Goal: Communication & Community: Answer question/provide support

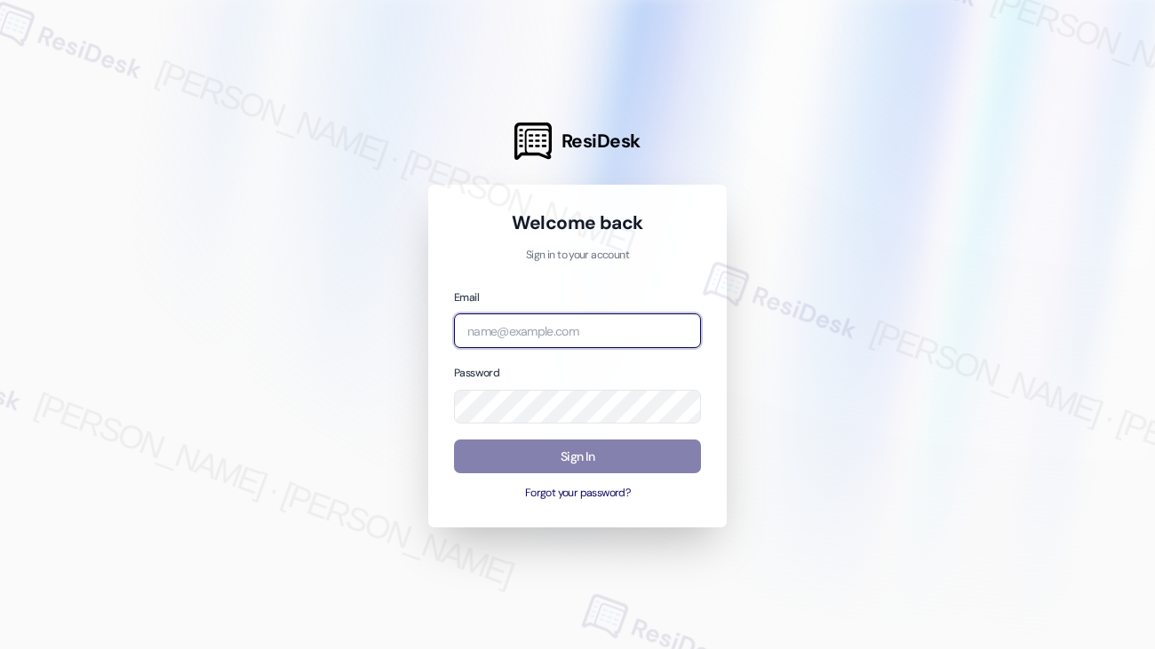
click at [505, 342] on input "email" at bounding box center [577, 331] width 247 height 35
type input "automated-surveys-american_landmark-[PERSON_NAME].[PERSON_NAME].[PERSON_NAME]@a…"
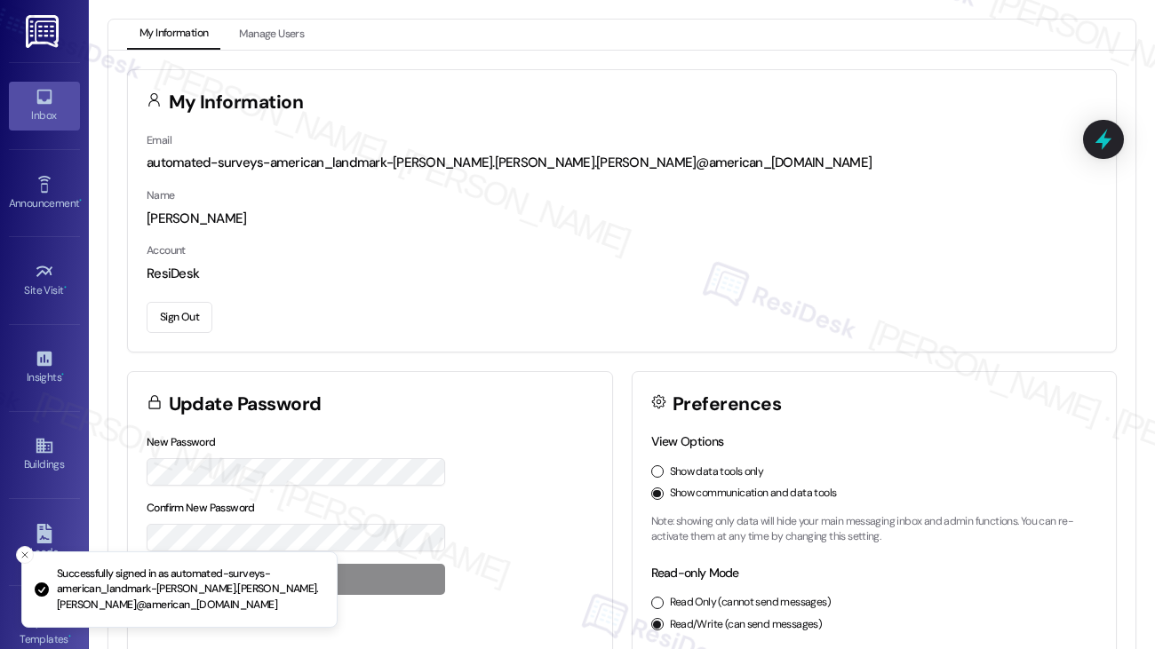
click at [45, 95] on icon at bounding box center [45, 97] width 20 height 20
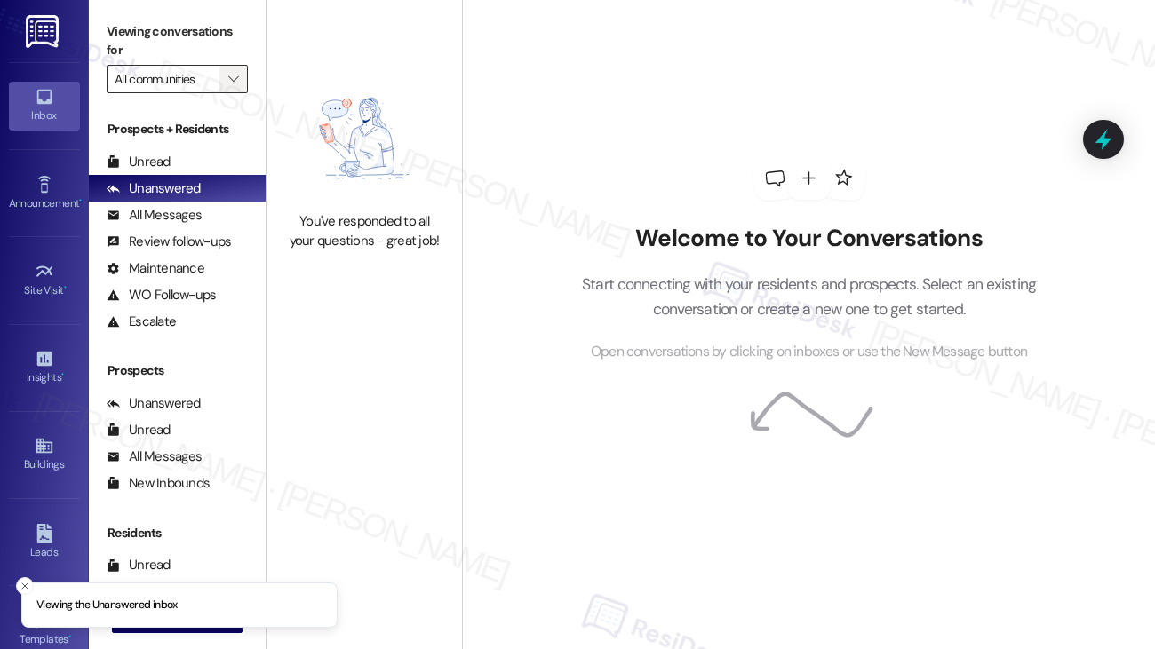
click at [241, 84] on span "" at bounding box center [233, 79] width 17 height 28
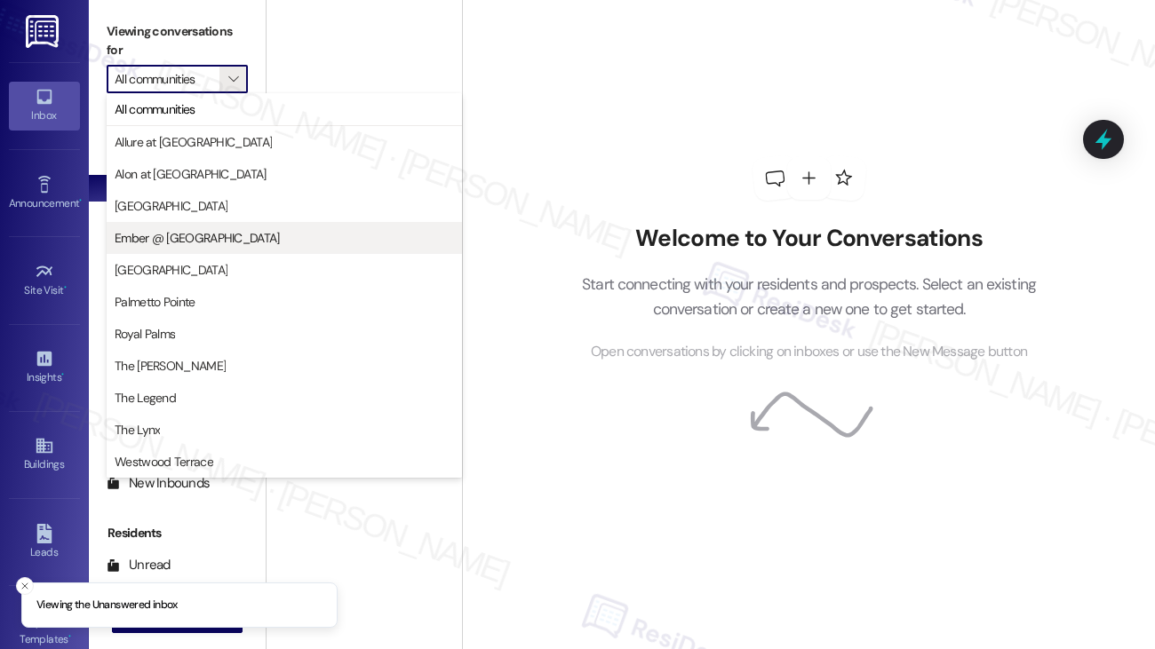
click at [188, 242] on span "Ember @ [GEOGRAPHIC_DATA]" at bounding box center [197, 238] width 165 height 18
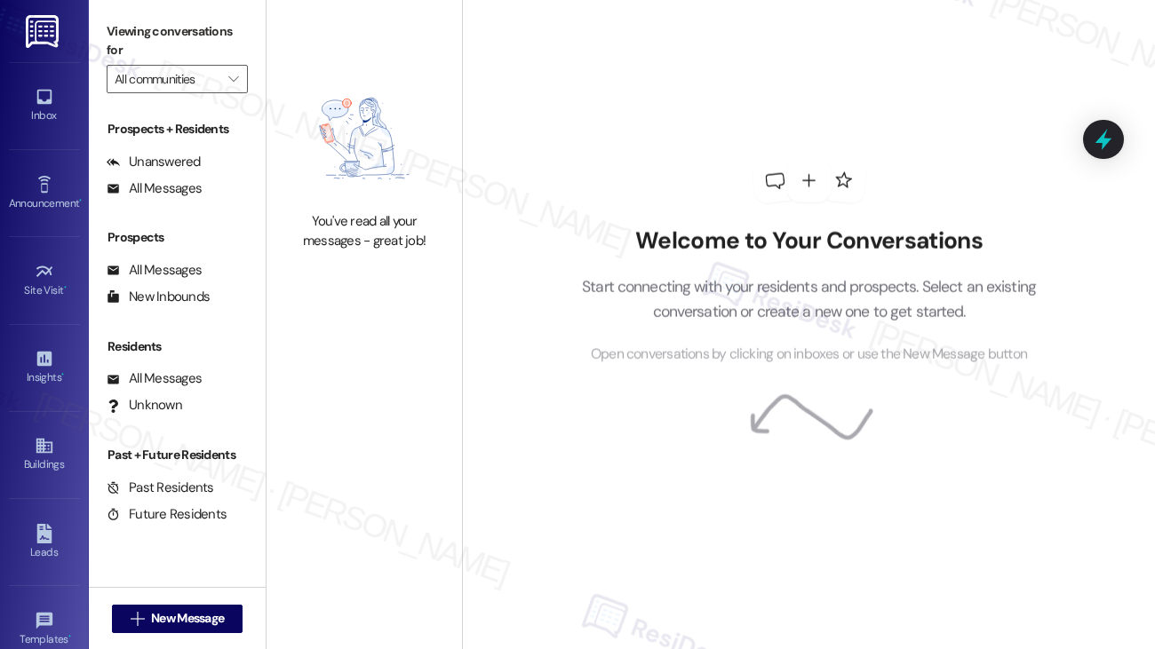
type input "Ember @ [GEOGRAPHIC_DATA]"
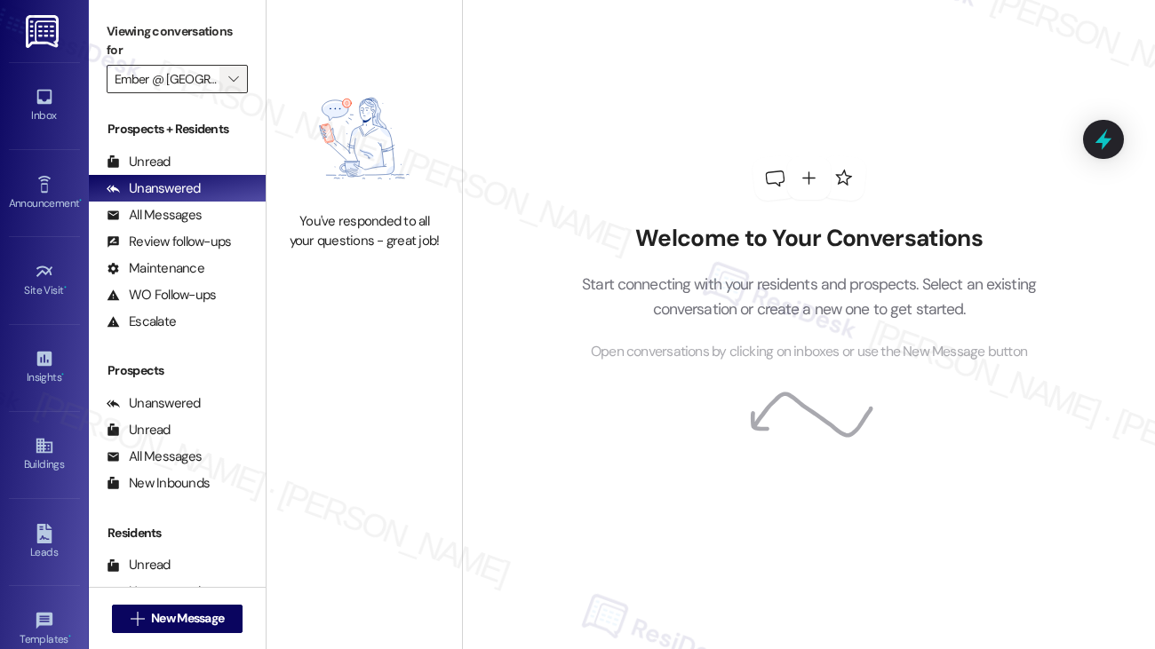
click at [235, 77] on icon "" at bounding box center [233, 79] width 10 height 14
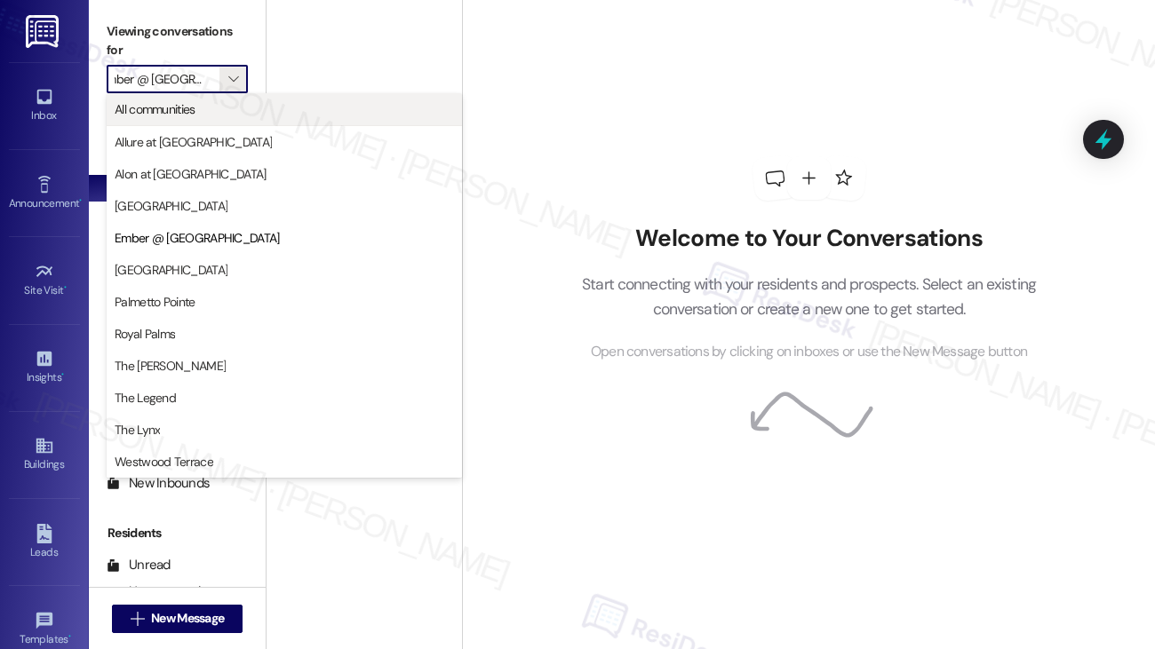
click at [234, 120] on button "All communities" at bounding box center [284, 109] width 355 height 32
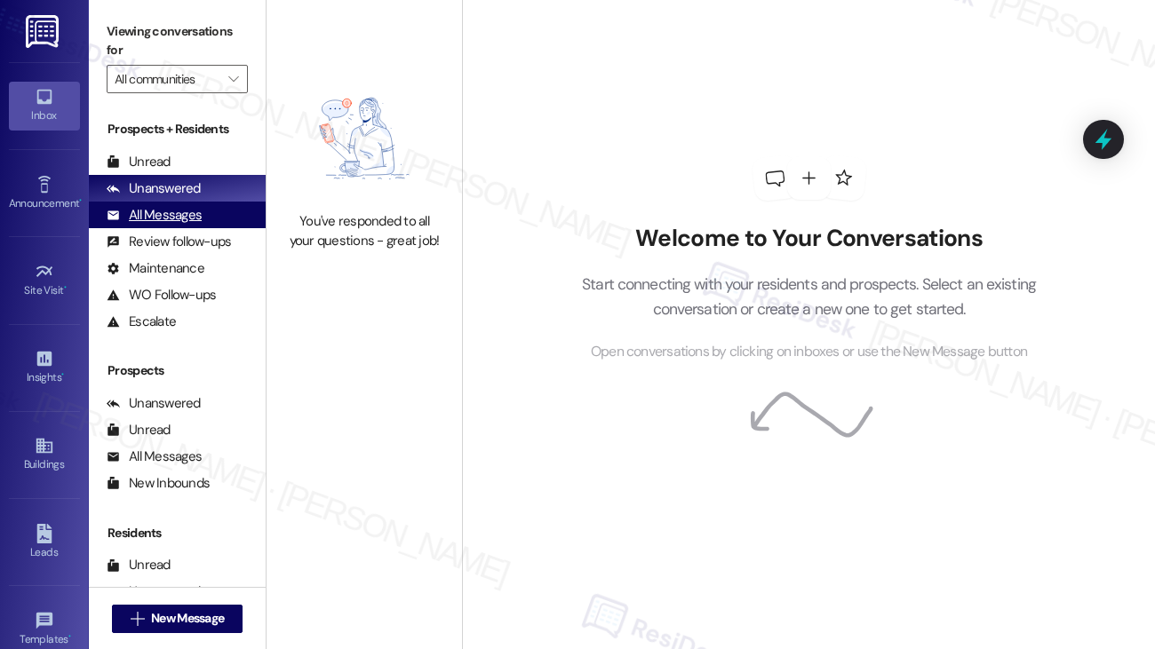
click at [179, 213] on div "All Messages" at bounding box center [154, 215] width 95 height 19
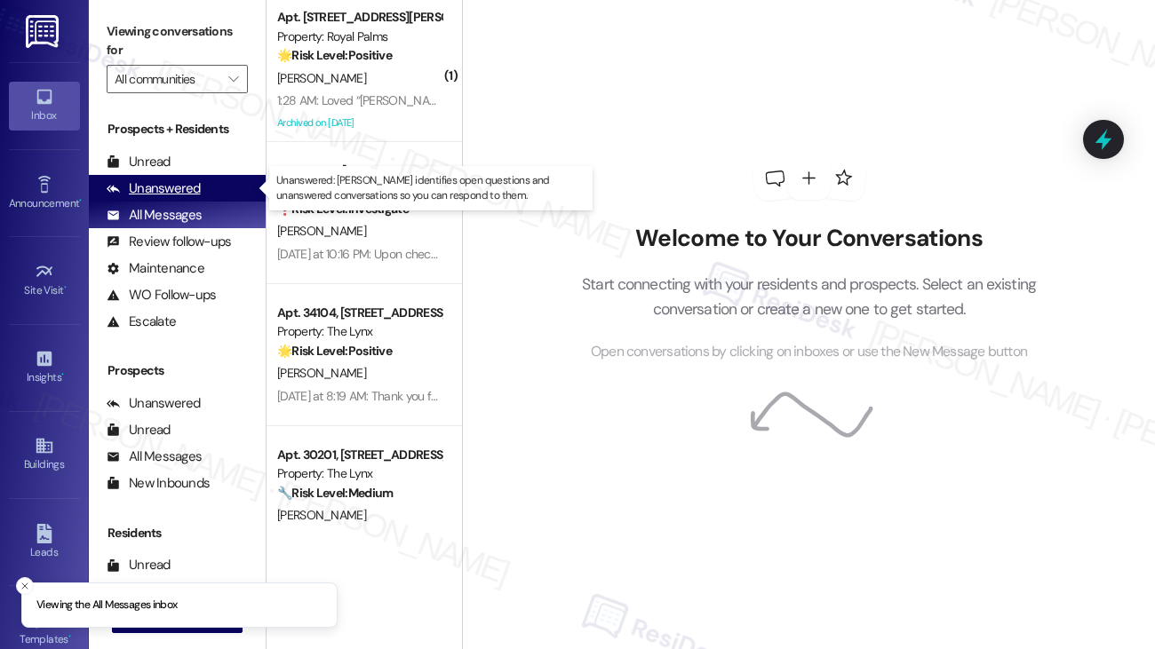
click at [184, 189] on div "Unanswered" at bounding box center [154, 188] width 94 height 19
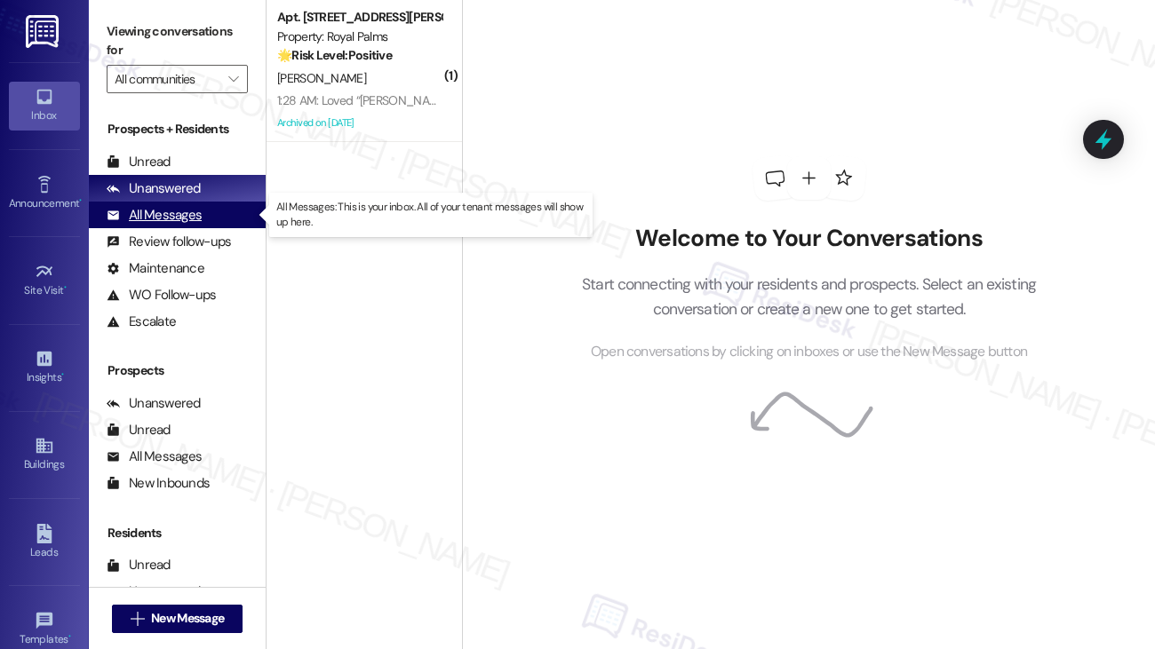
click at [164, 217] on div "All Messages" at bounding box center [154, 215] width 95 height 19
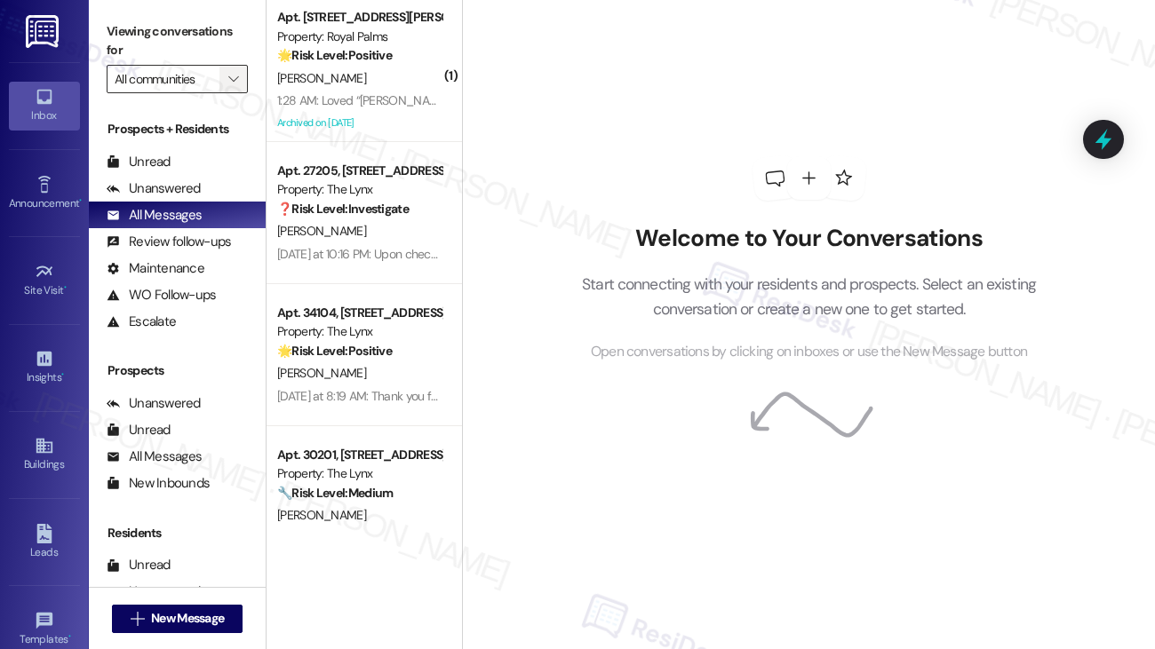
click at [227, 76] on span "" at bounding box center [233, 79] width 17 height 28
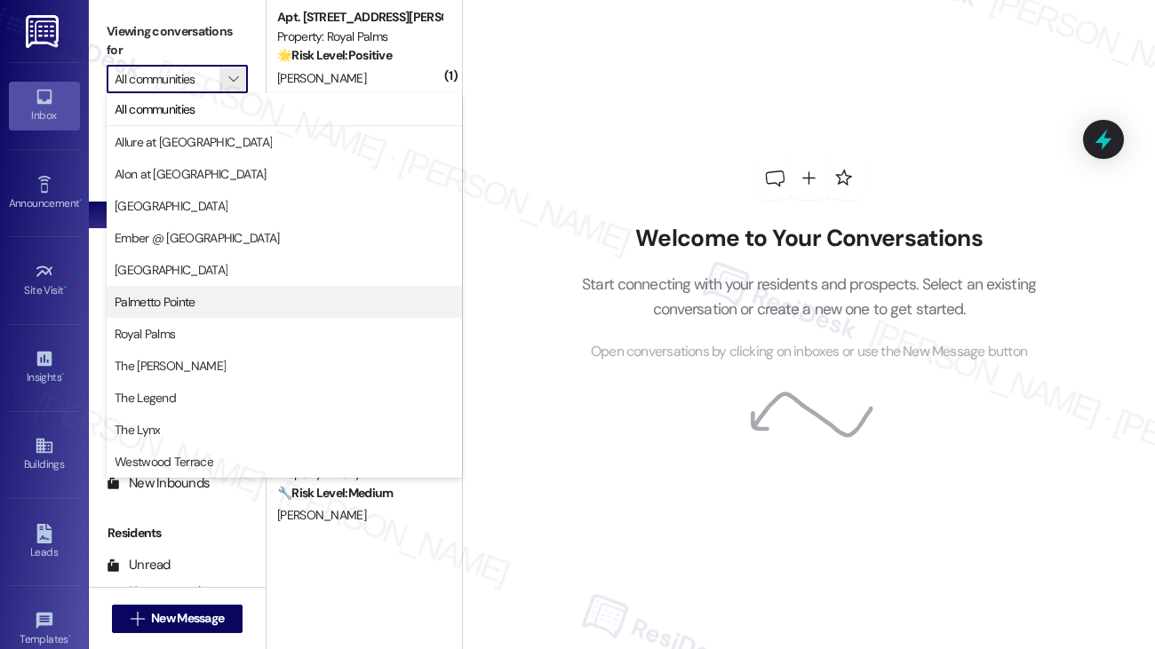
click at [179, 306] on span "Palmetto Pointe" at bounding box center [155, 302] width 81 height 18
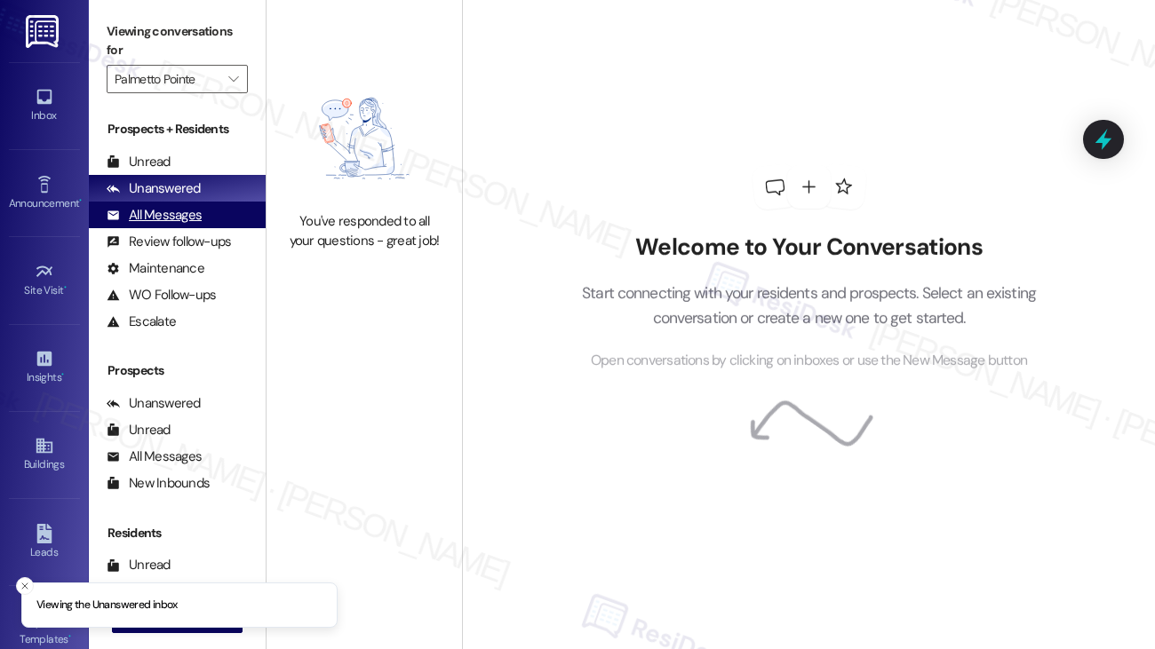
click at [155, 215] on div "All Messages" at bounding box center [154, 215] width 95 height 19
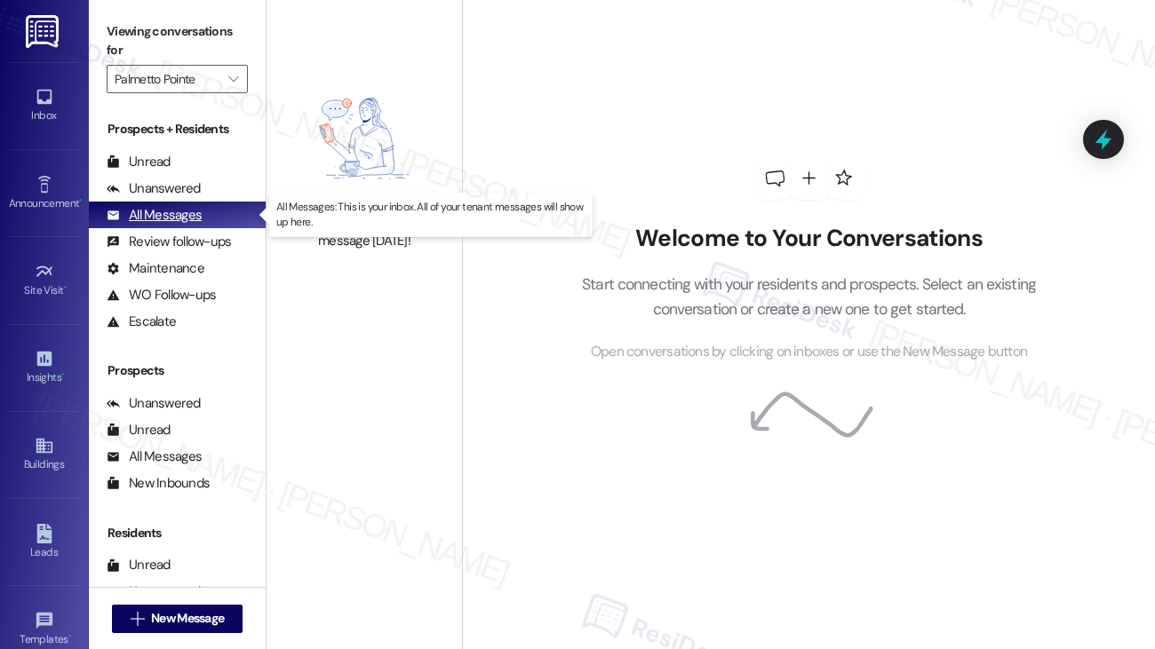
click at [155, 215] on div "All Messages" at bounding box center [154, 215] width 95 height 19
click at [235, 73] on icon "" at bounding box center [233, 79] width 10 height 14
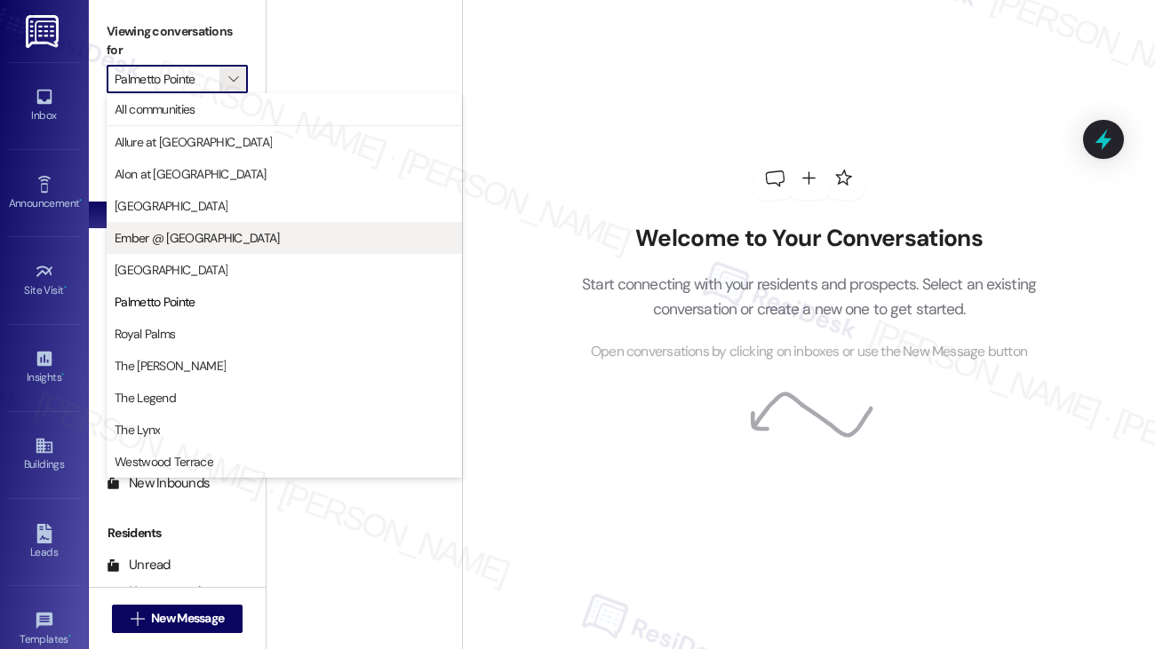
click at [244, 234] on span "Ember @ [GEOGRAPHIC_DATA]" at bounding box center [284, 238] width 339 height 18
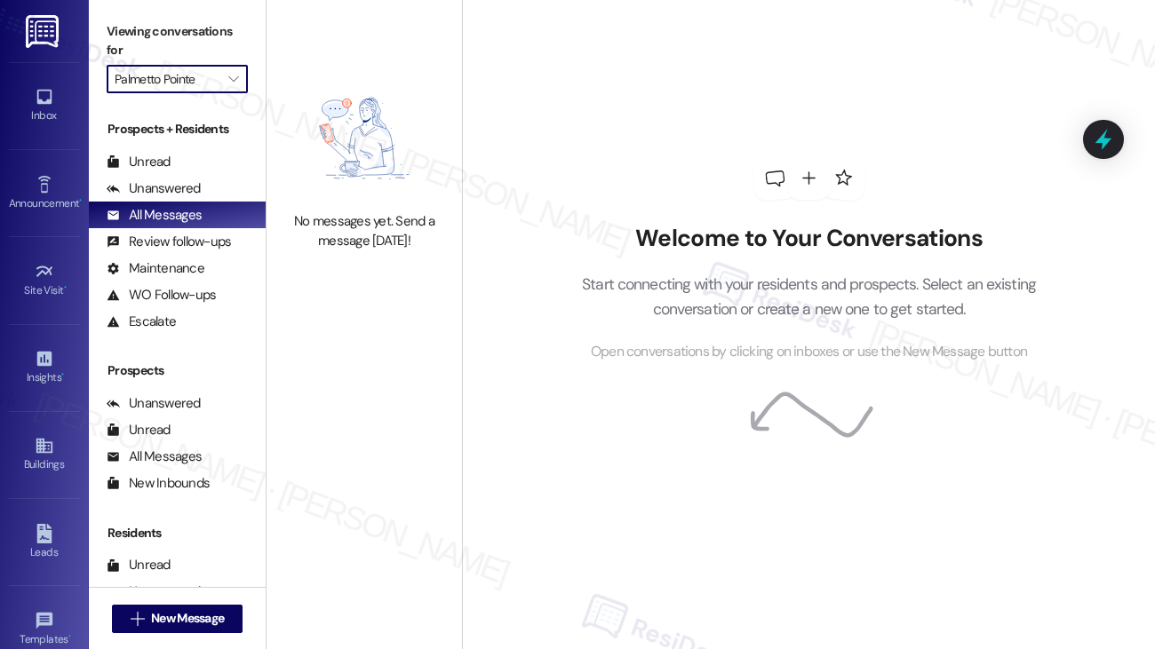
type input "Ember @ [GEOGRAPHIC_DATA]"
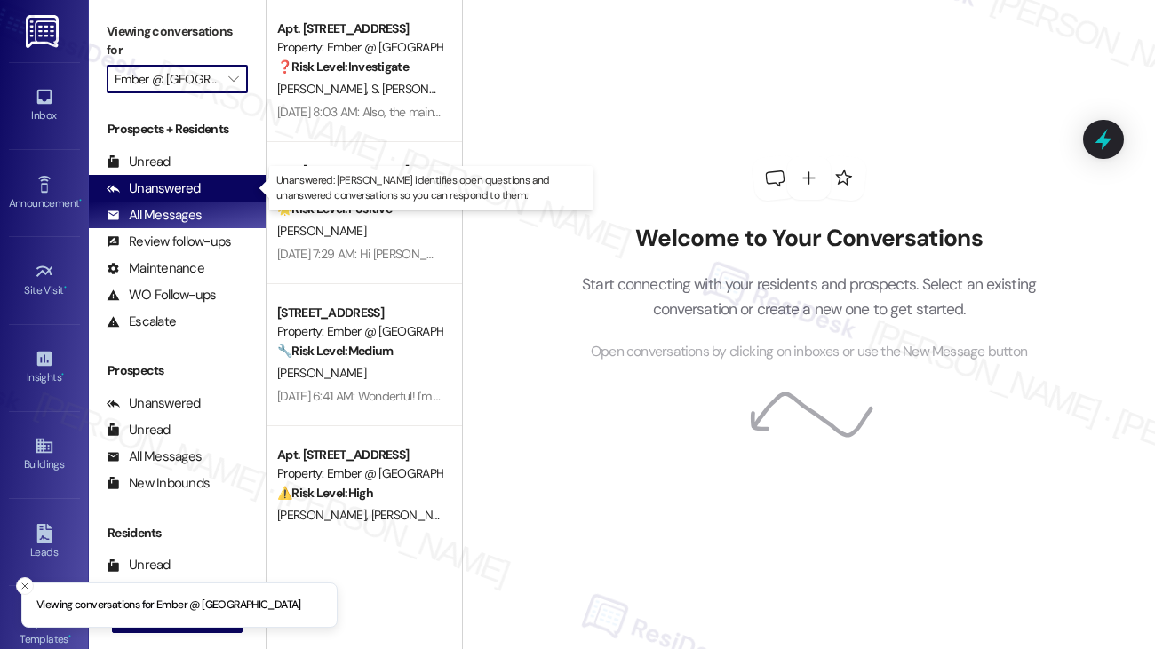
click at [171, 197] on div "Unanswered" at bounding box center [154, 188] width 94 height 19
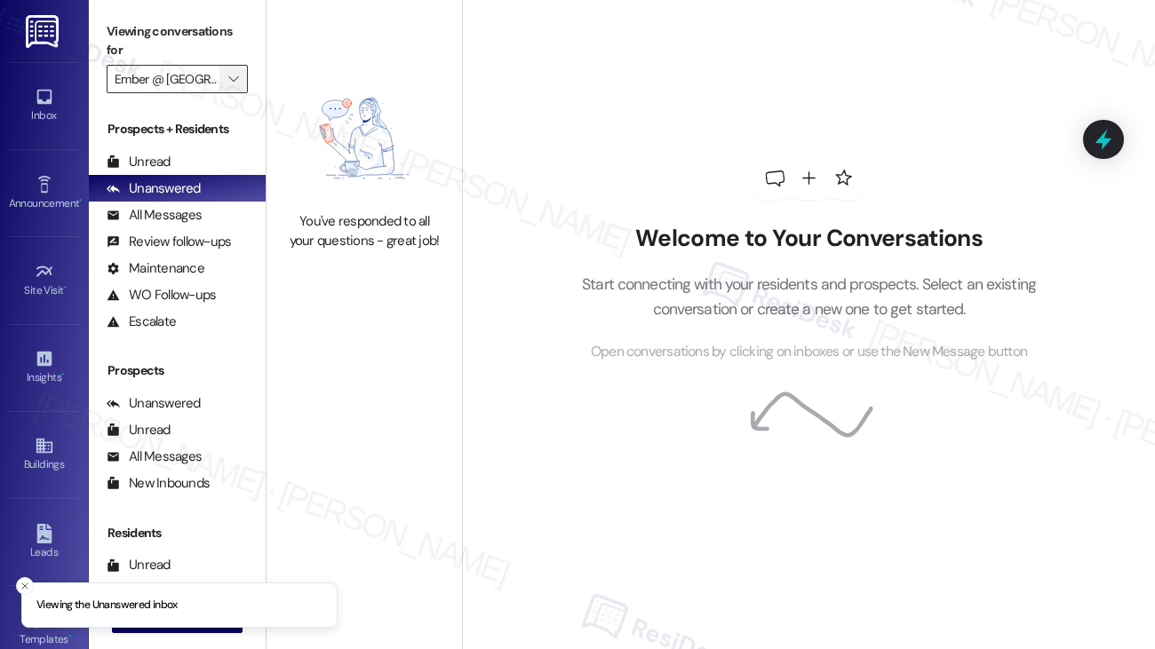
click at [232, 81] on icon "" at bounding box center [233, 79] width 10 height 14
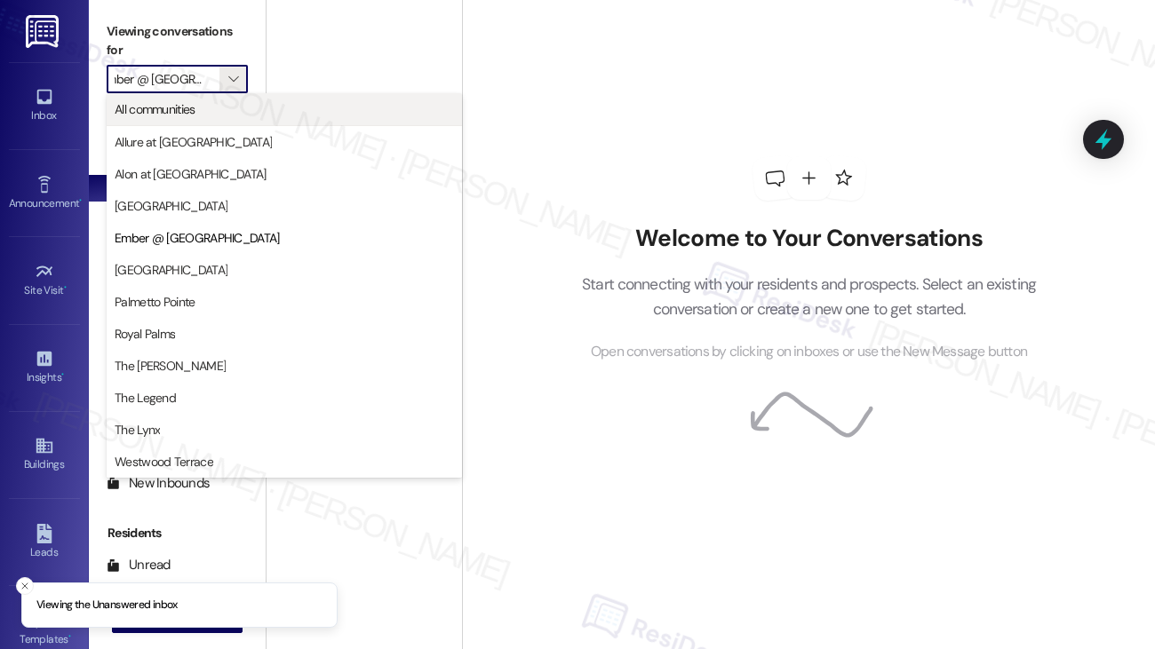
click at [224, 111] on span "All communities" at bounding box center [284, 109] width 339 height 18
